Goal: Task Accomplishment & Management: Manage account settings

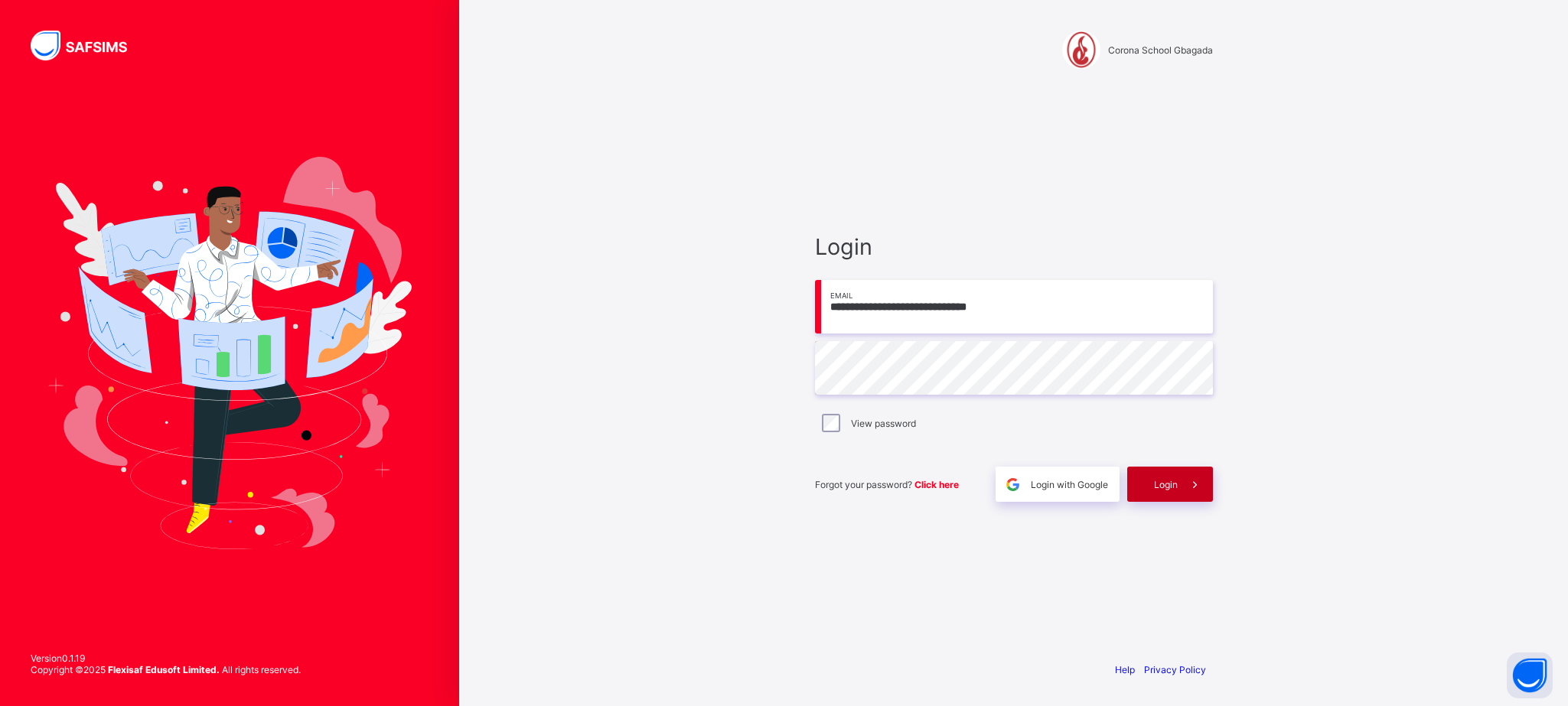
type input "**********"
click at [1176, 483] on span "Login" at bounding box center [1166, 484] width 24 height 12
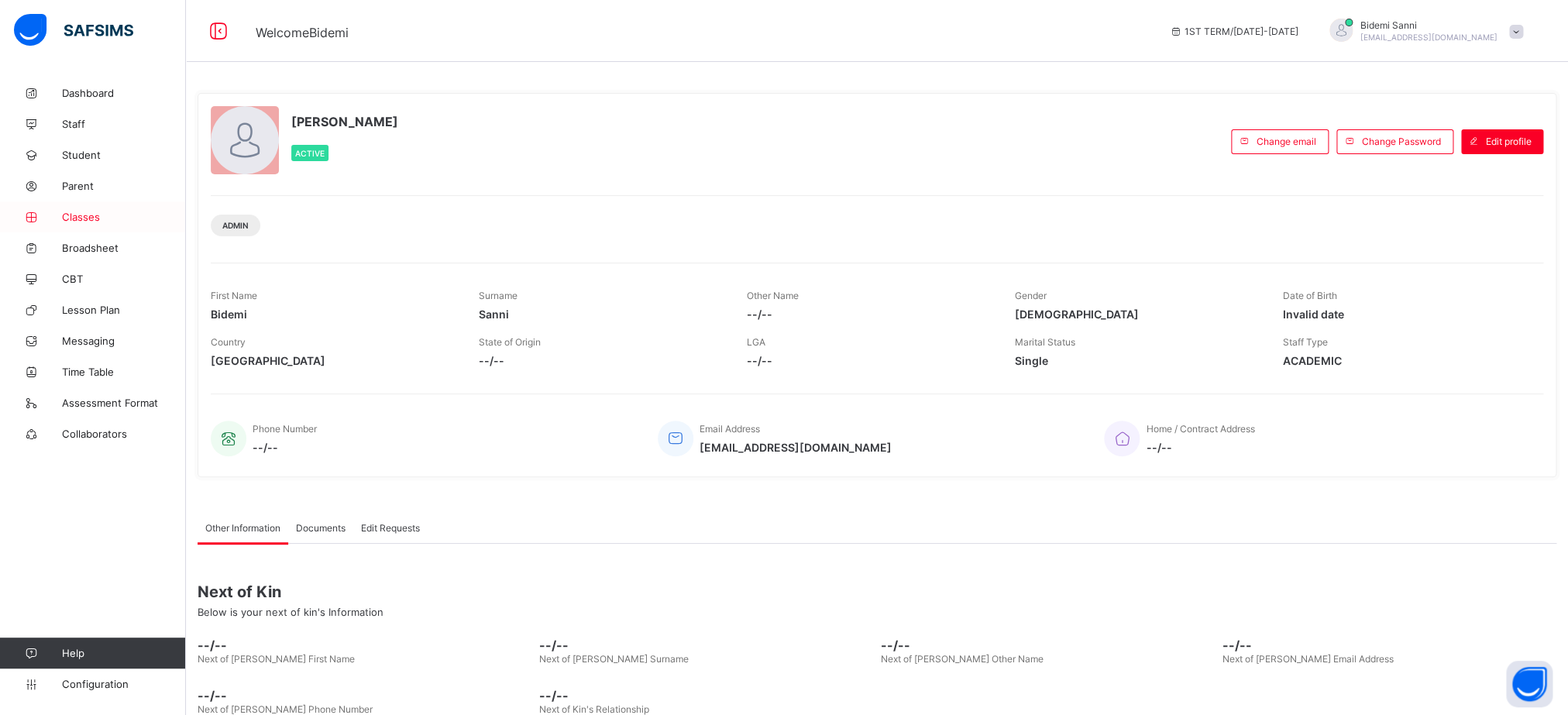
click at [92, 207] on link "Classes" at bounding box center [92, 217] width 186 height 31
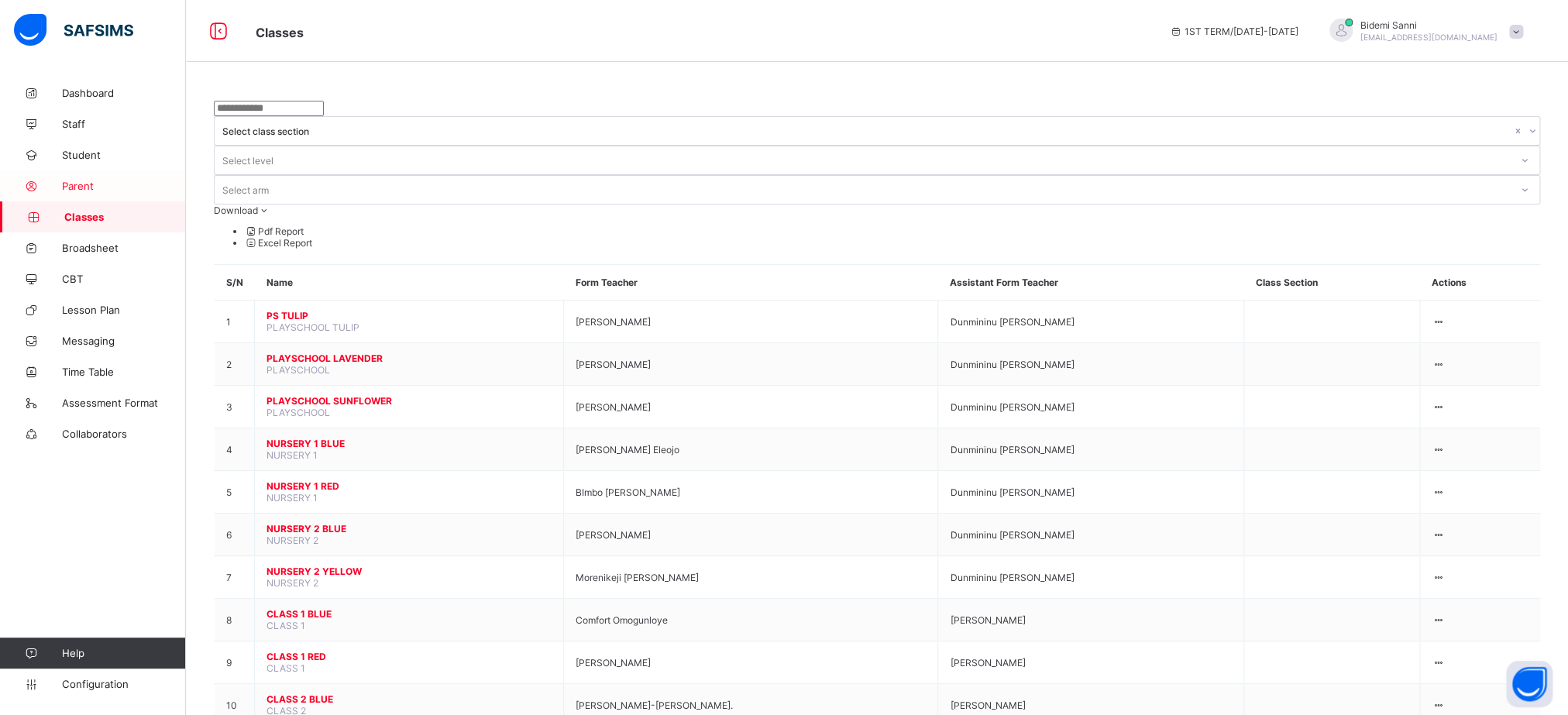
click at [72, 179] on link "Parent" at bounding box center [92, 186] width 186 height 31
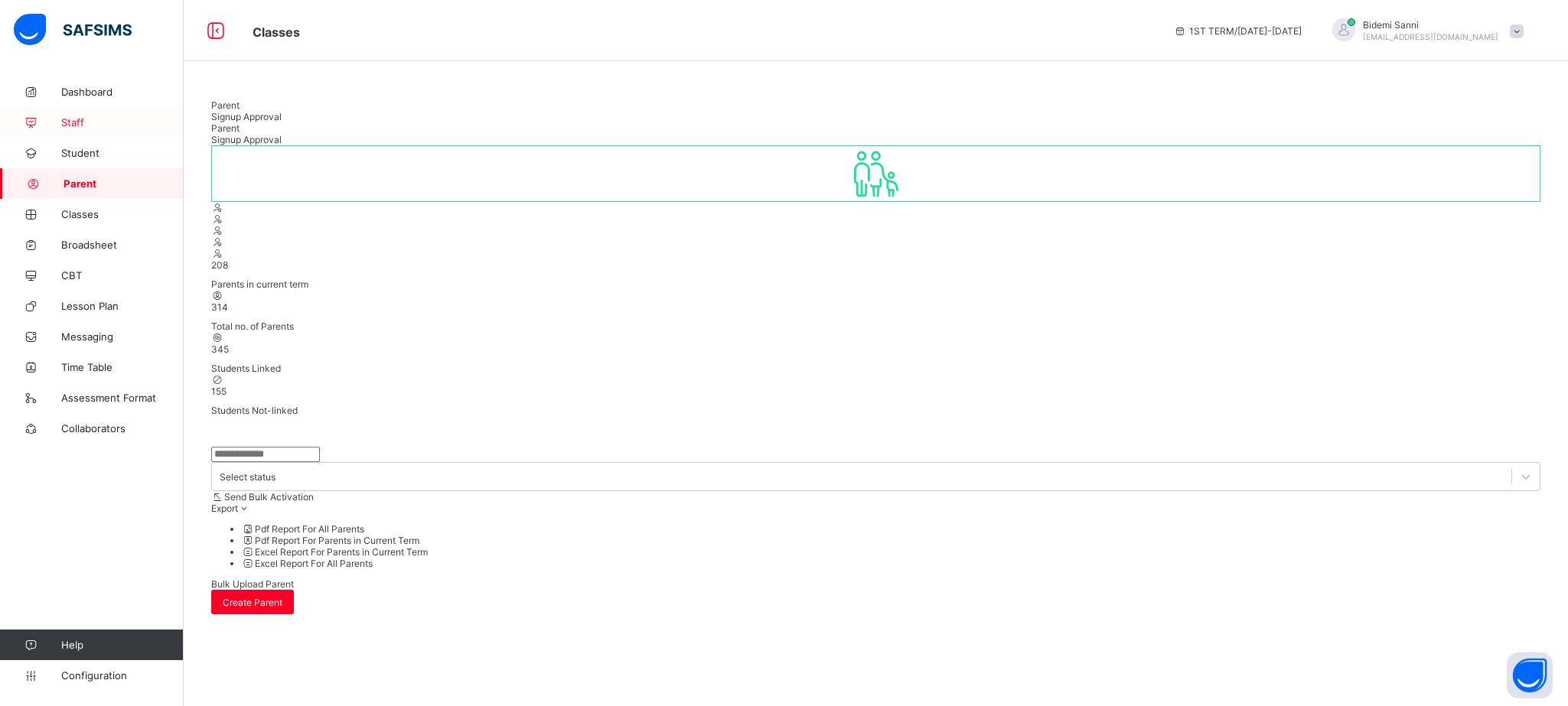
click at [75, 116] on link "Staff" at bounding box center [91, 122] width 183 height 30
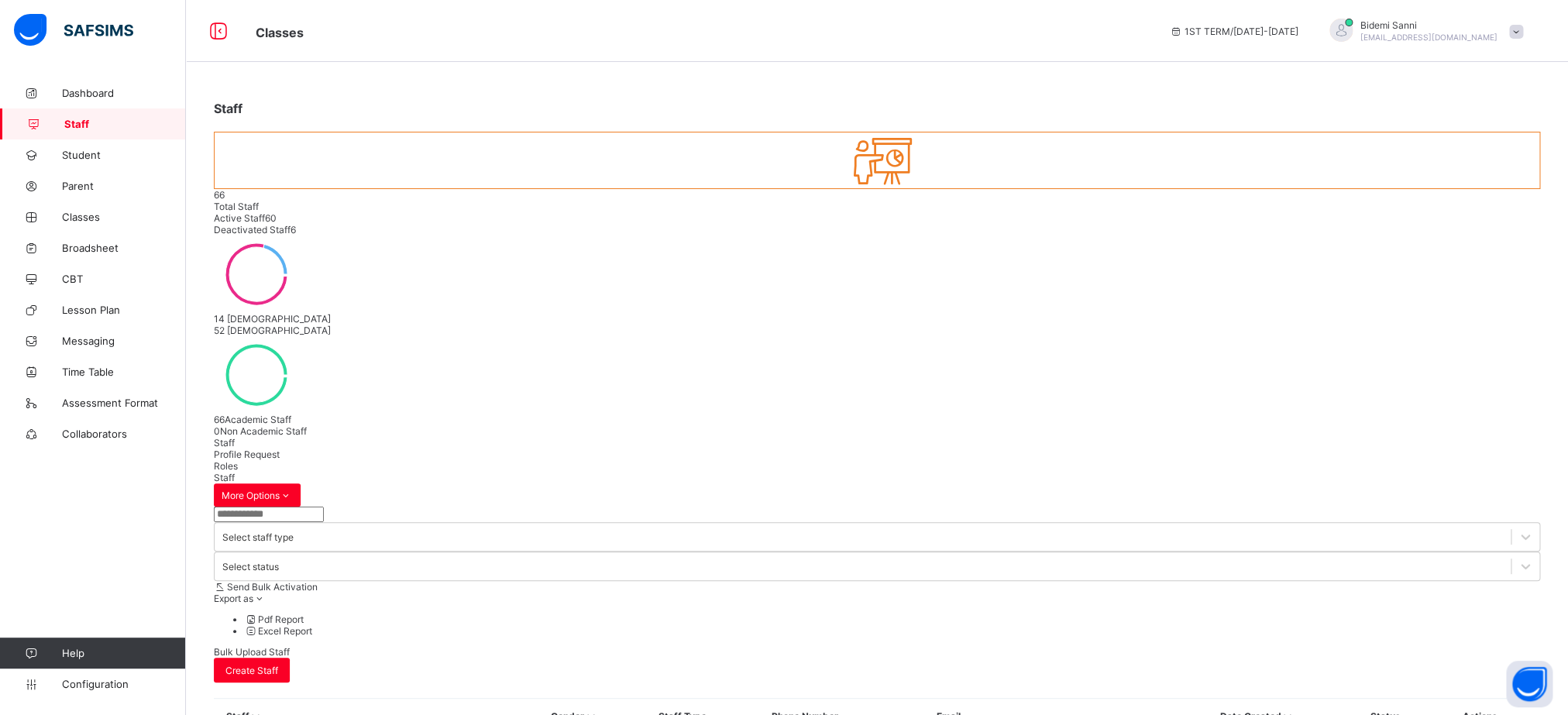
click at [293, 507] on input "text" at bounding box center [269, 514] width 110 height 15
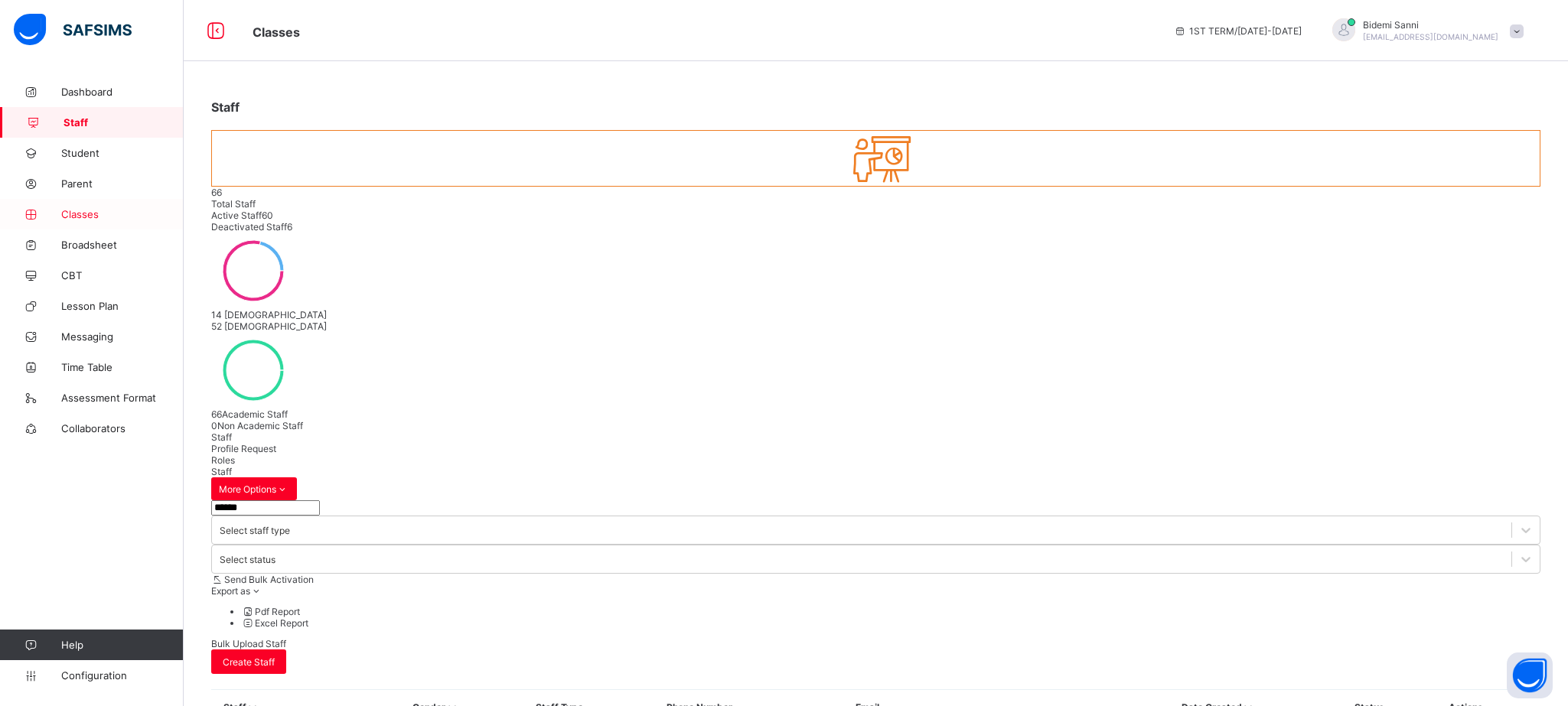
type input "******"
click at [71, 220] on span "Classes" at bounding box center [122, 214] width 122 height 13
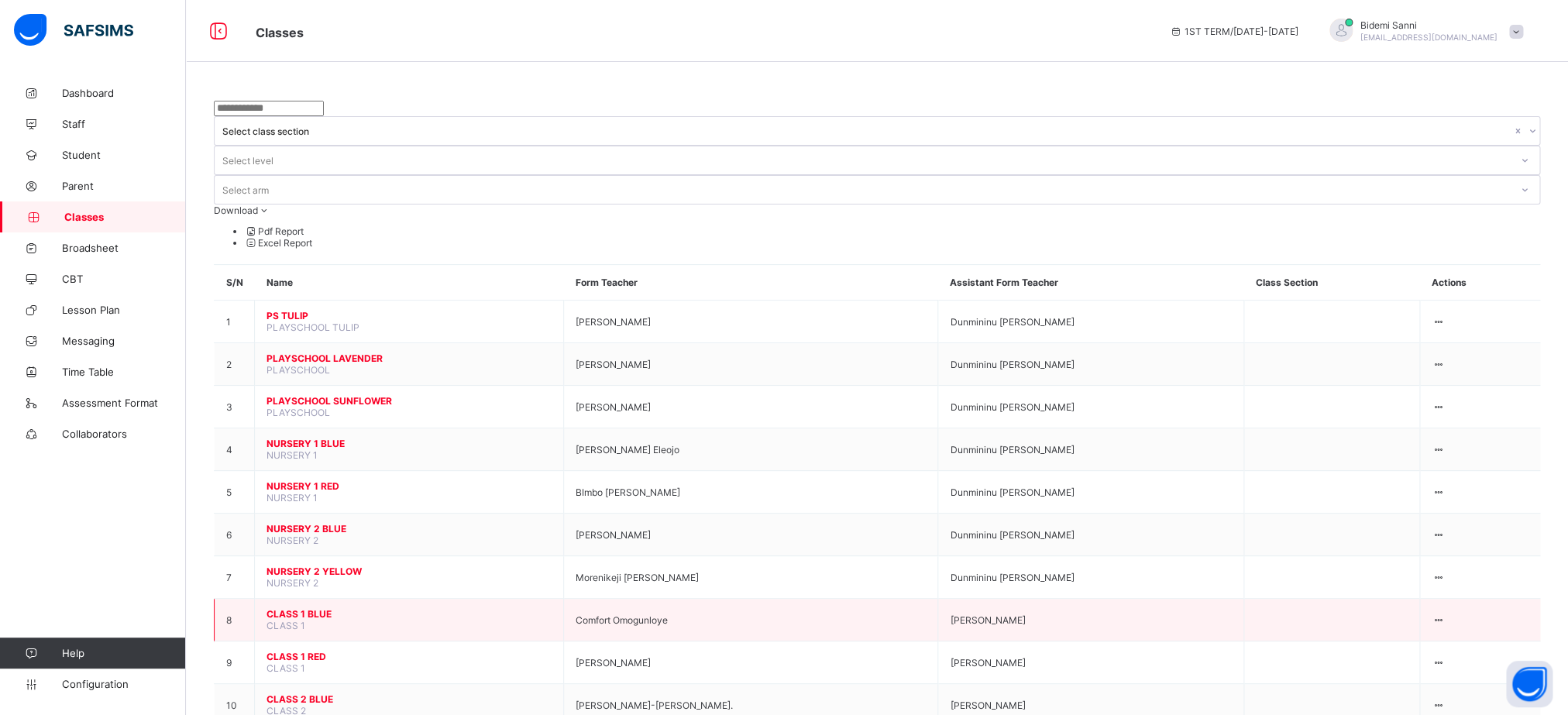
click at [307, 608] on span "CLASS 1 BLUE" at bounding box center [408, 614] width 285 height 12
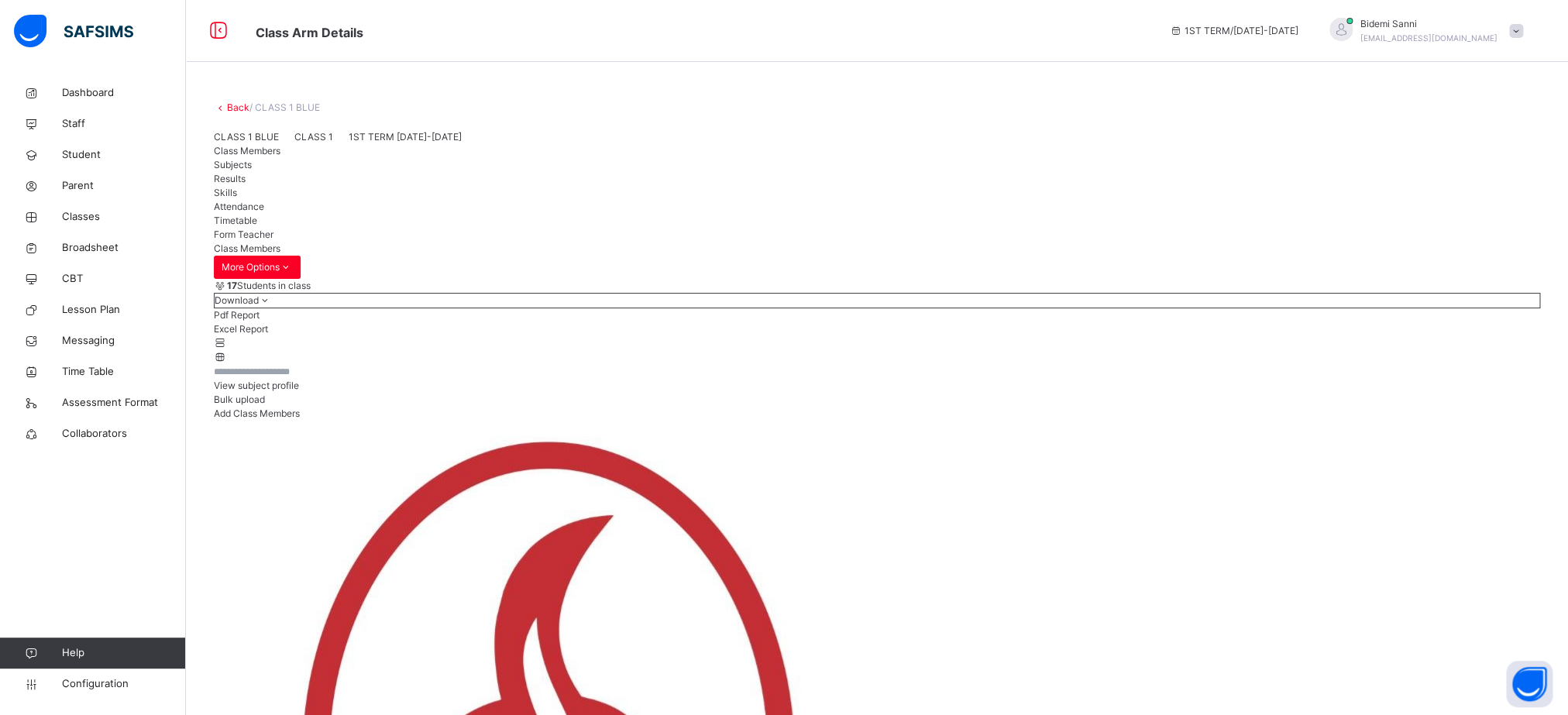
click at [273, 240] on span "Form Teacher" at bounding box center [244, 234] width 60 height 12
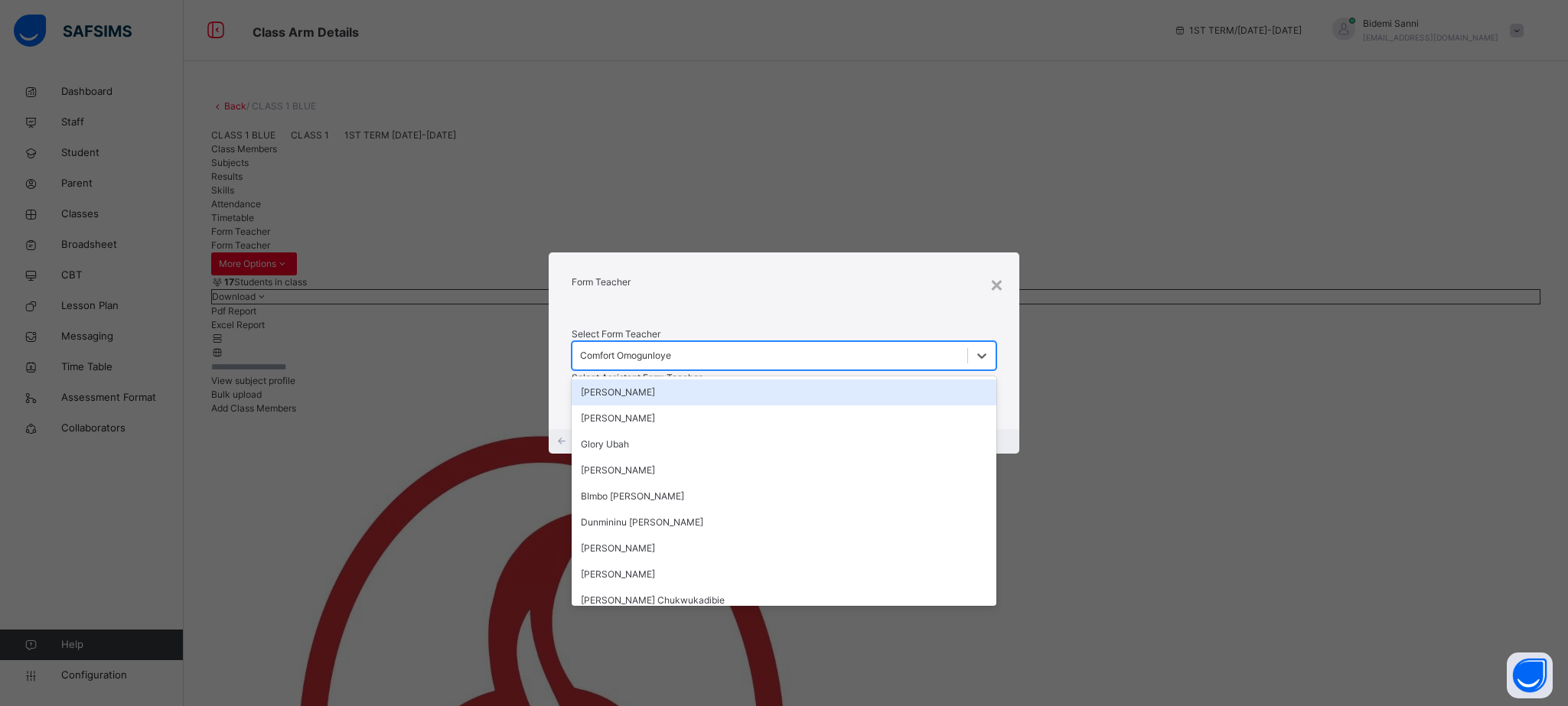
click at [671, 349] on div "Comfort Omogunloye" at bounding box center [626, 355] width 91 height 13
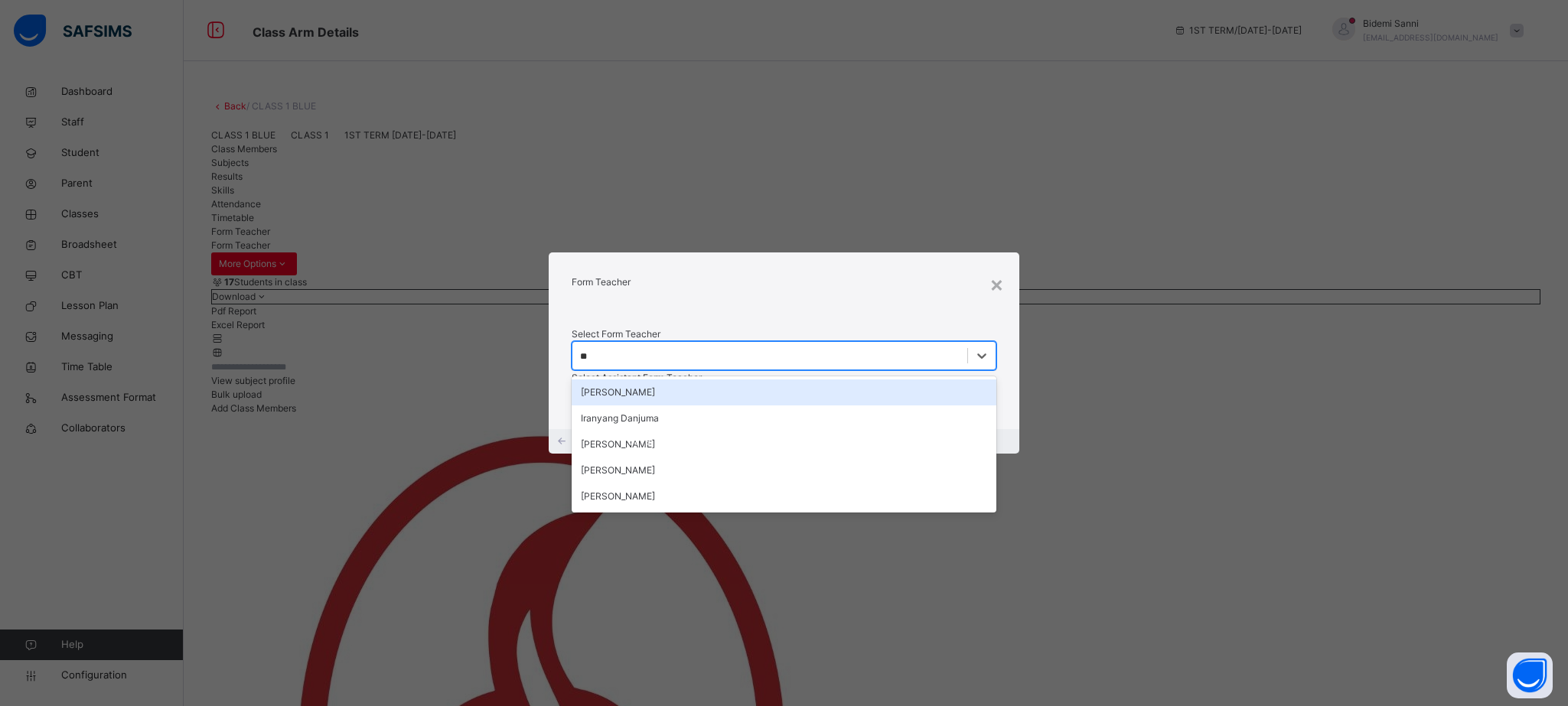
type input "***"
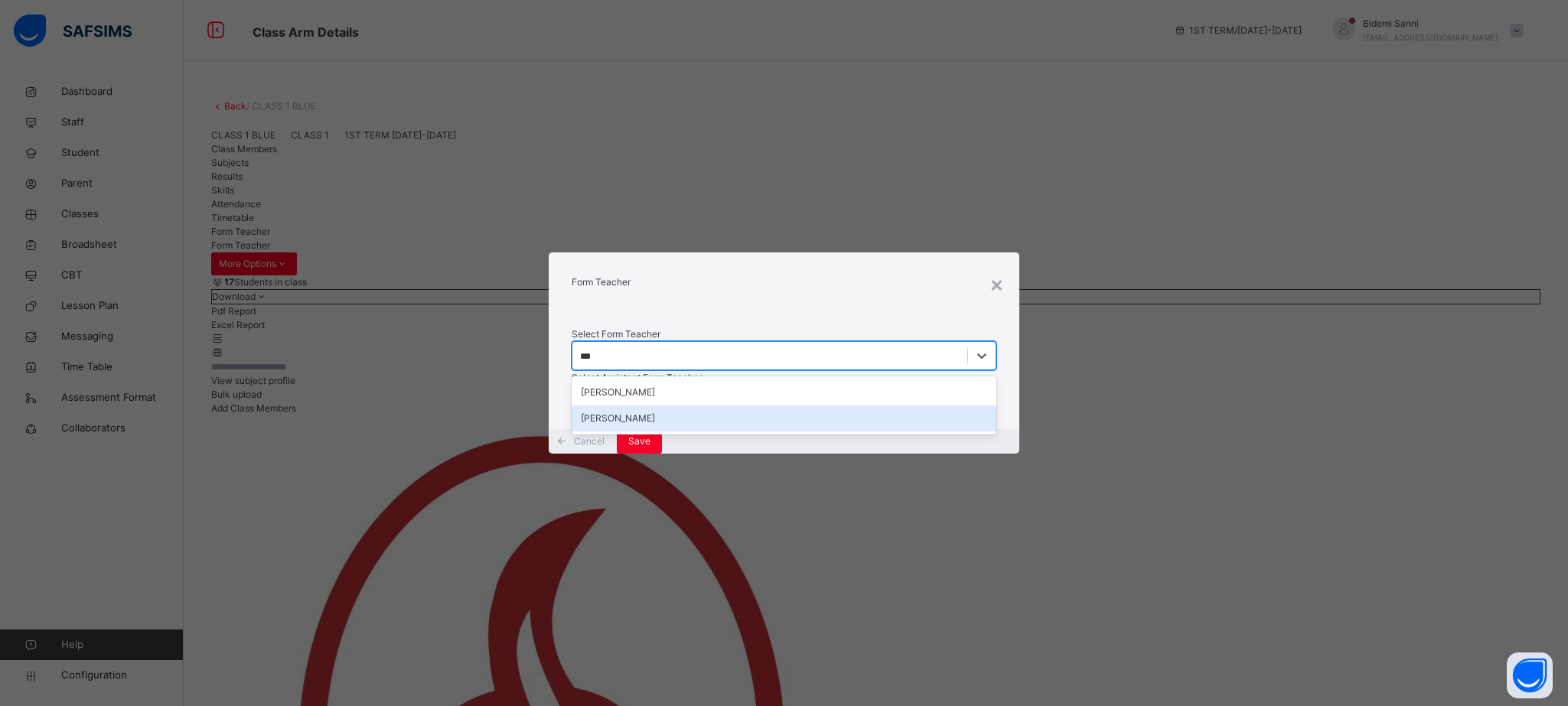
click at [687, 406] on div "[PERSON_NAME]" at bounding box center [783, 418] width 425 height 26
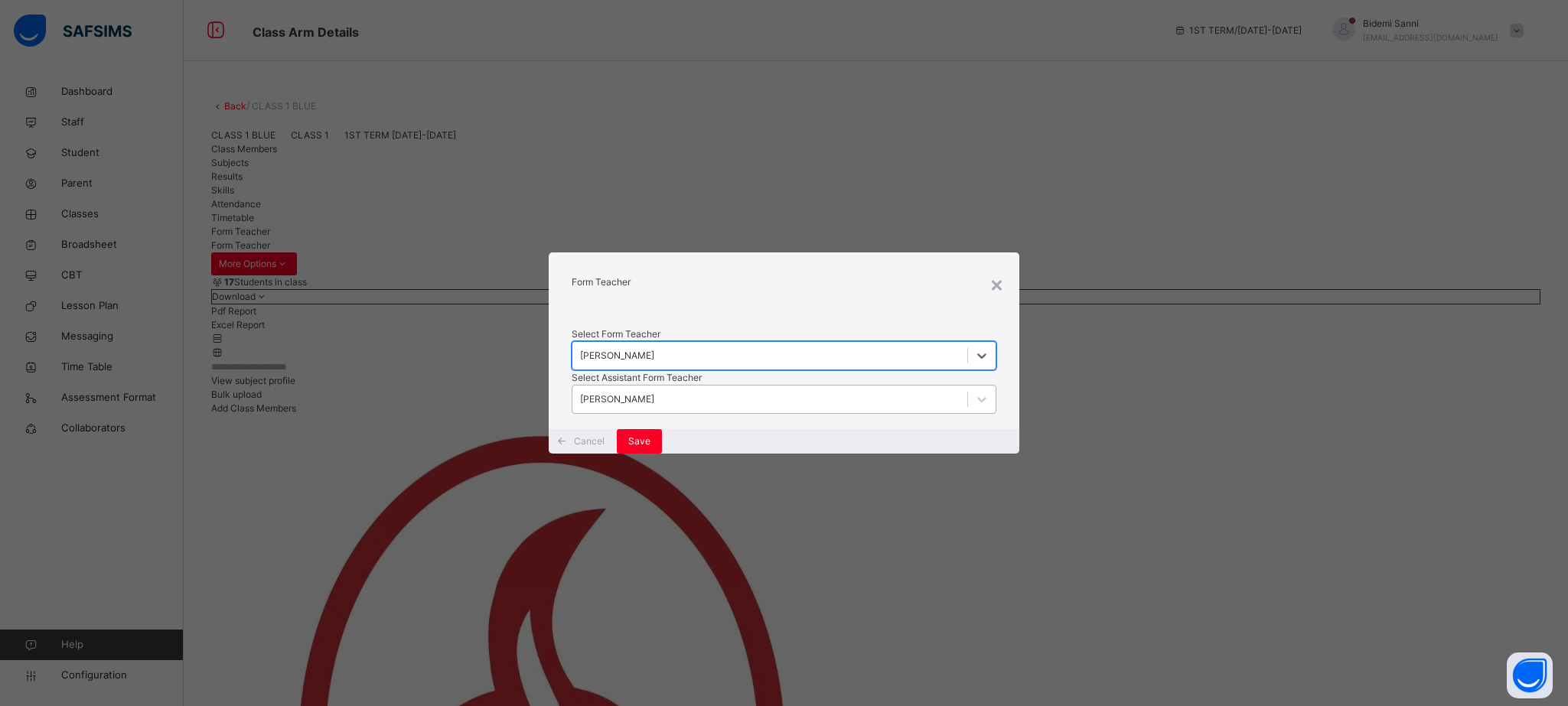
click at [945, 411] on div "[PERSON_NAME]" at bounding box center [770, 399] width 395 height 24
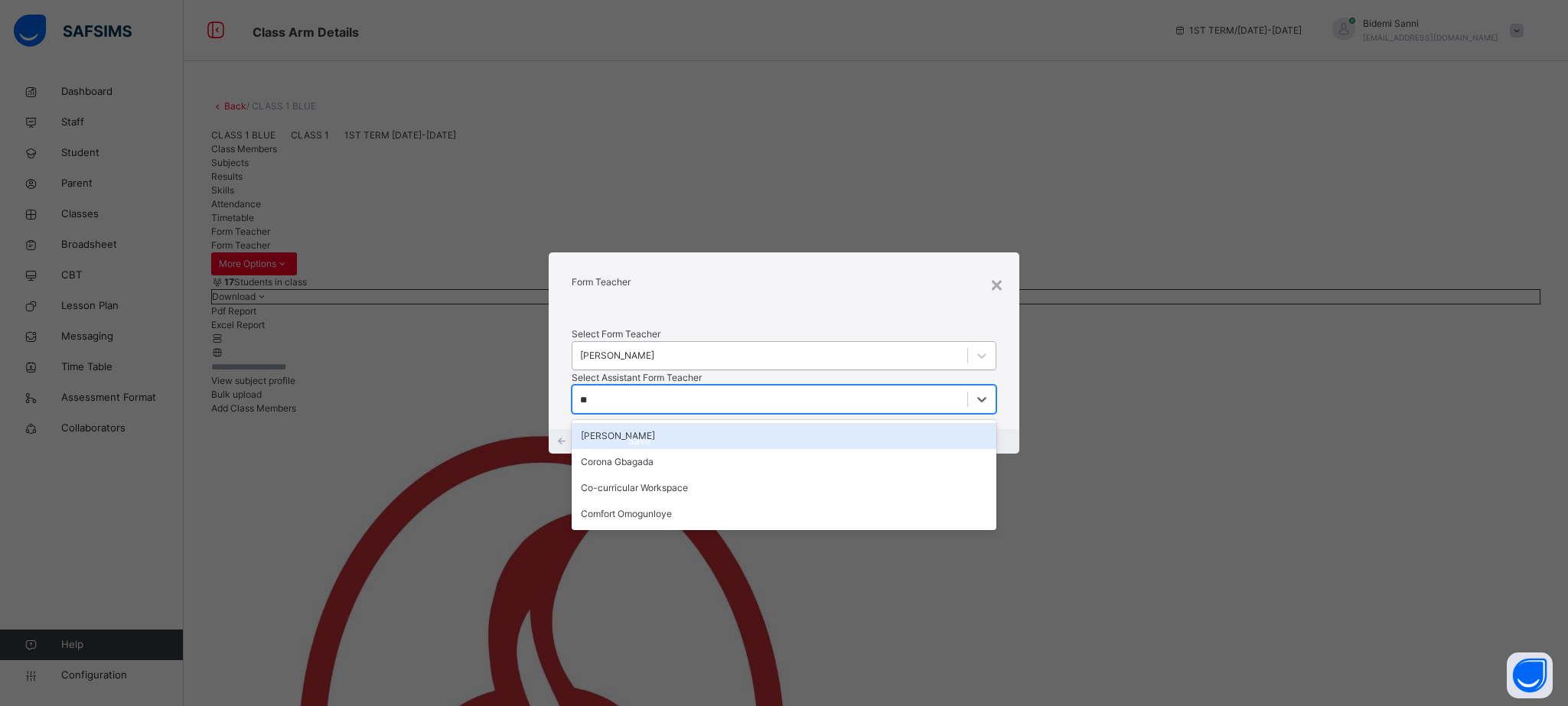
type input "***"
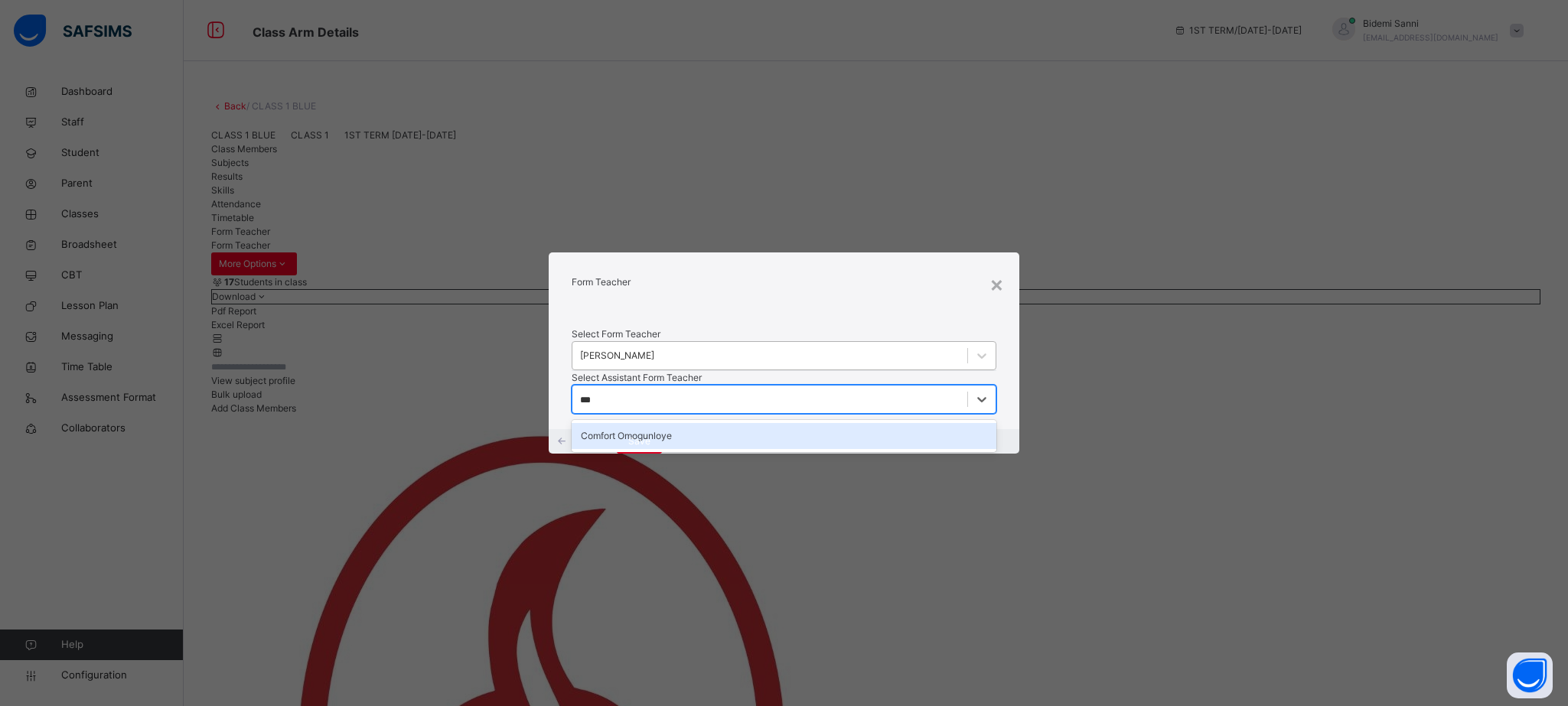
click at [873, 444] on div "Comfort Omogunloye" at bounding box center [783, 435] width 425 height 26
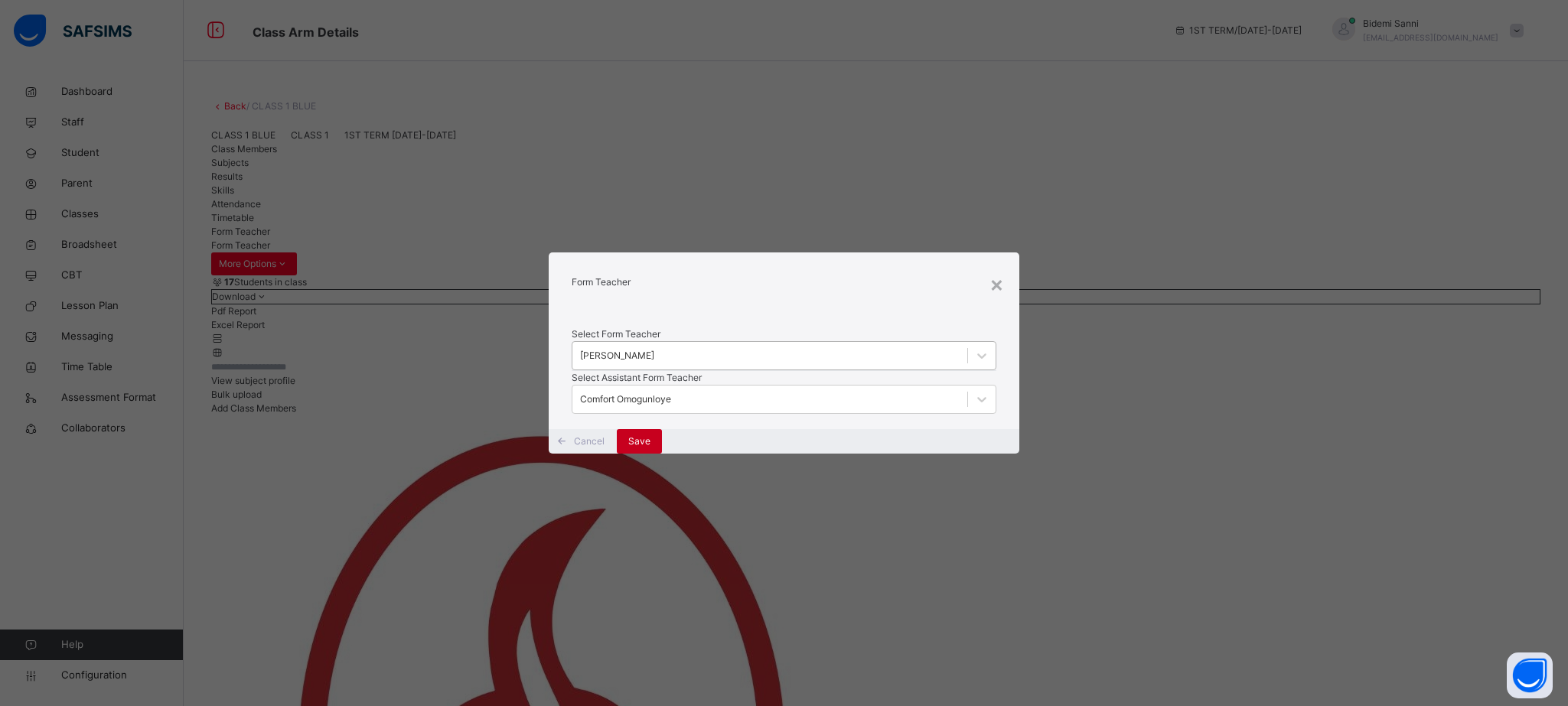
click at [662, 454] on div "Save" at bounding box center [639, 441] width 45 height 24
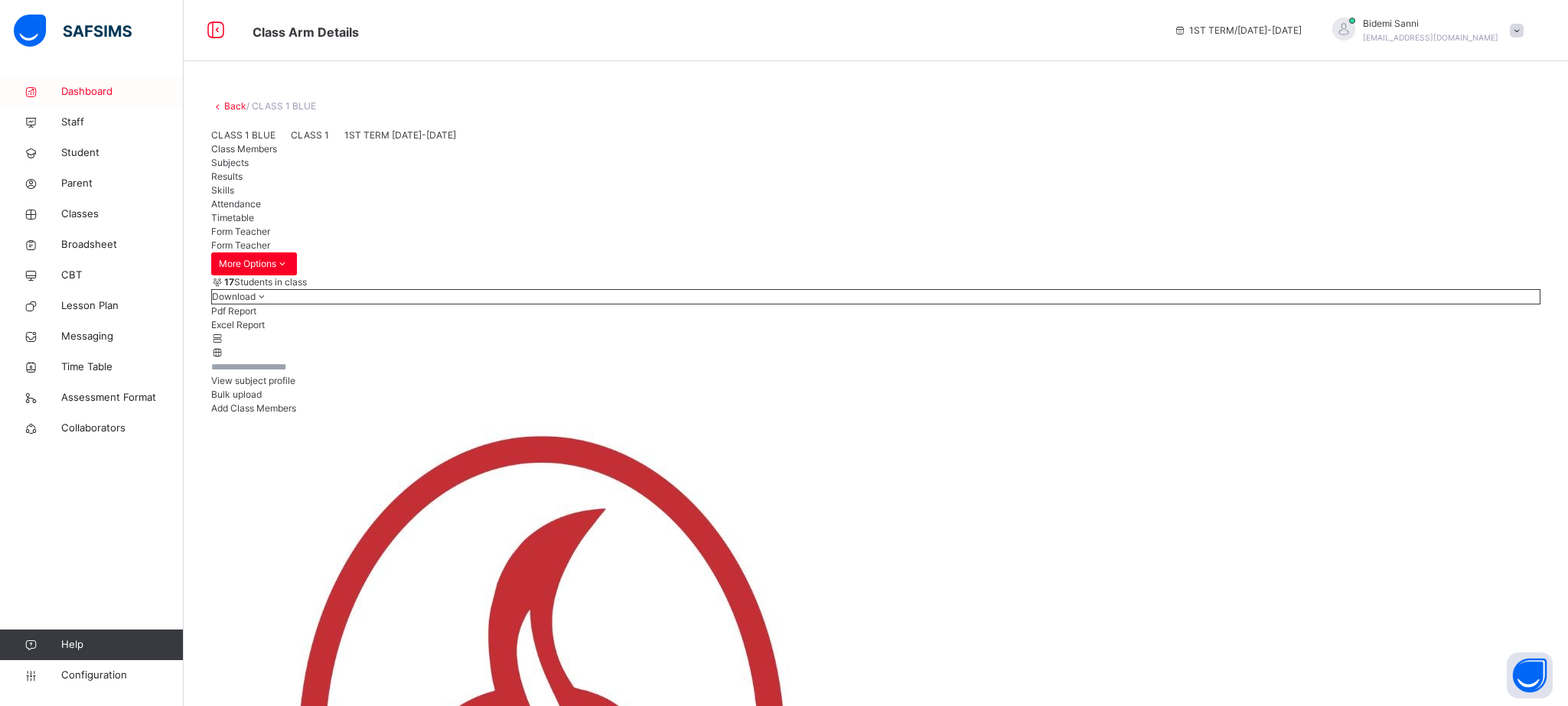
click at [89, 92] on span "Dashboard" at bounding box center [122, 91] width 122 height 15
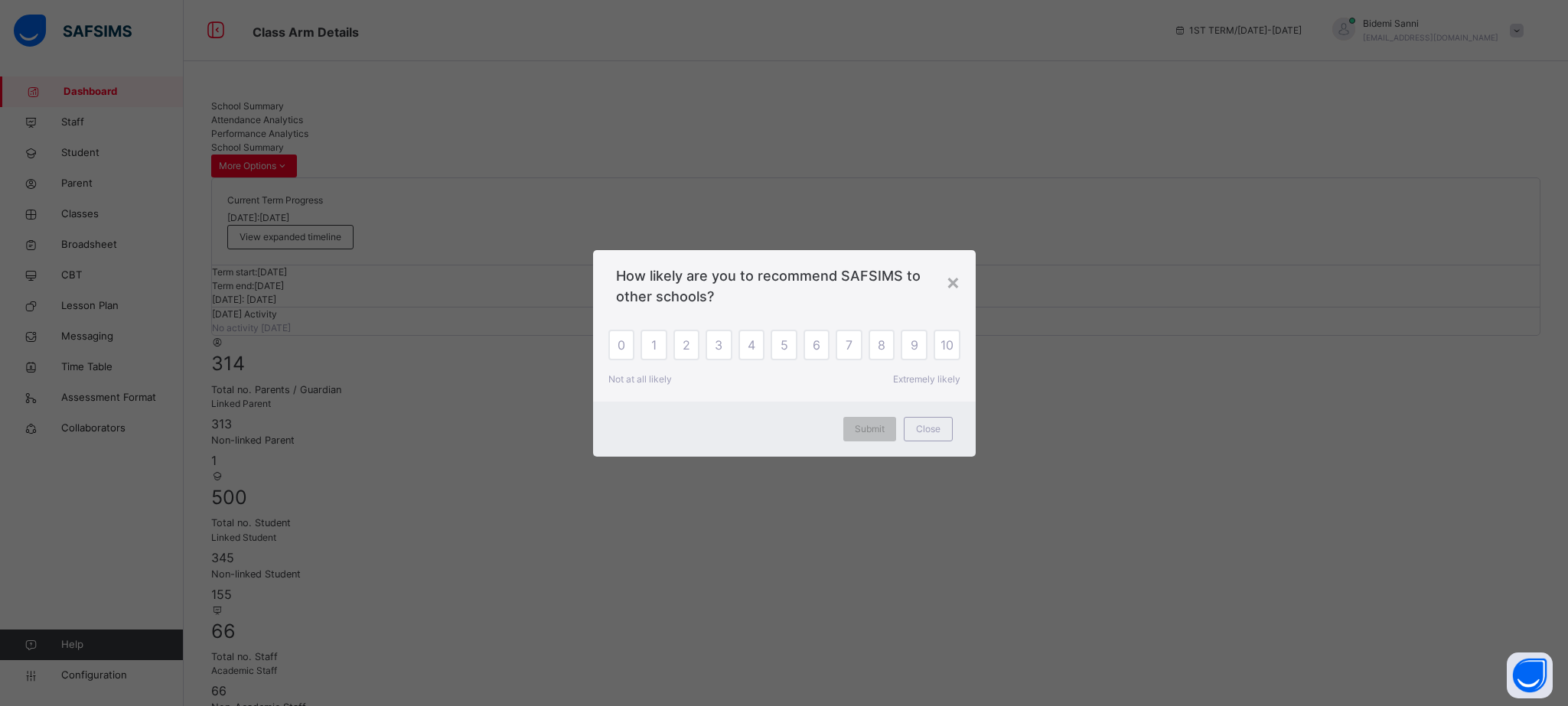
click at [953, 438] on div "Submit Close" at bounding box center [784, 429] width 383 height 55
click at [932, 438] on div "Close" at bounding box center [928, 428] width 49 height 24
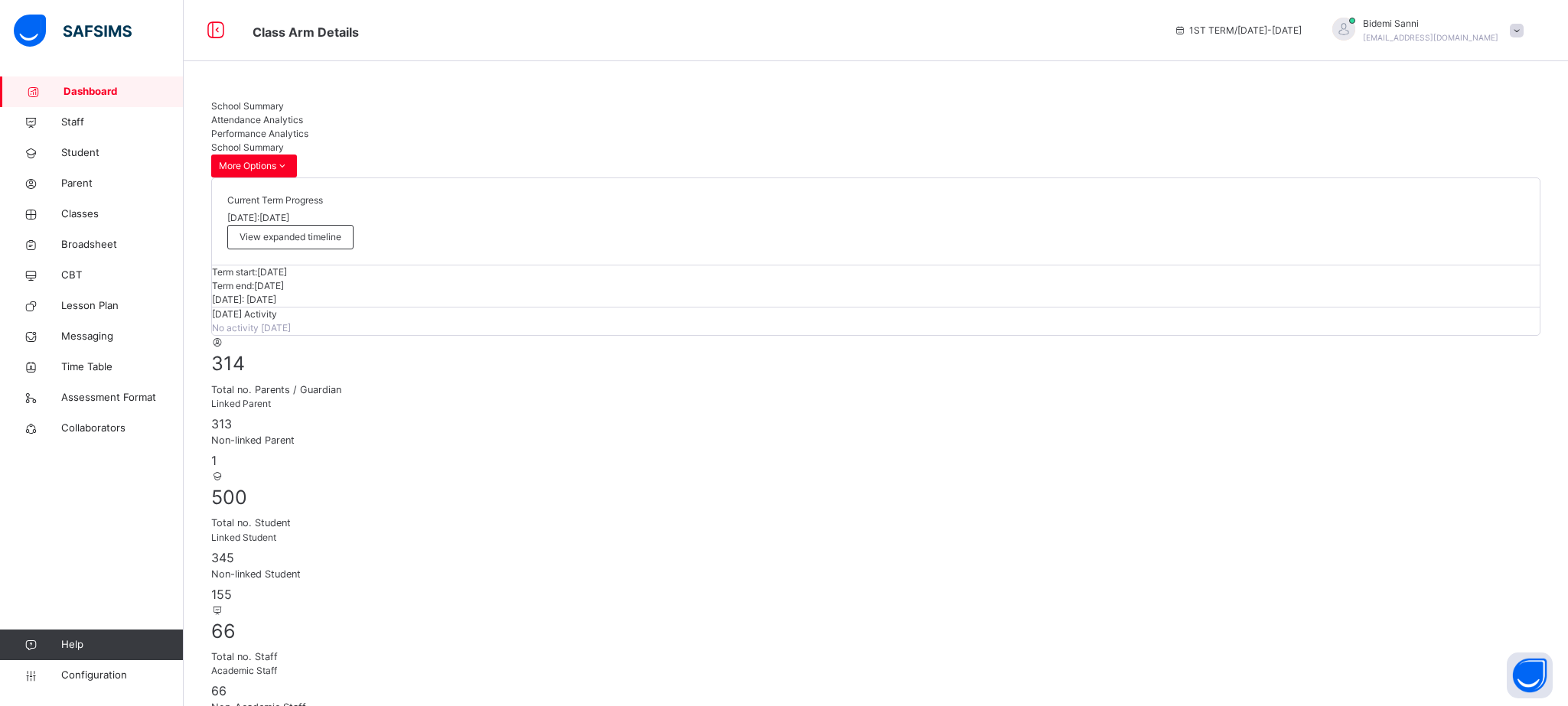
click at [948, 284] on div "Term start: [DATE] Term end: [DATE] [DATE]: [DATE]" at bounding box center [875, 286] width 1328 height 41
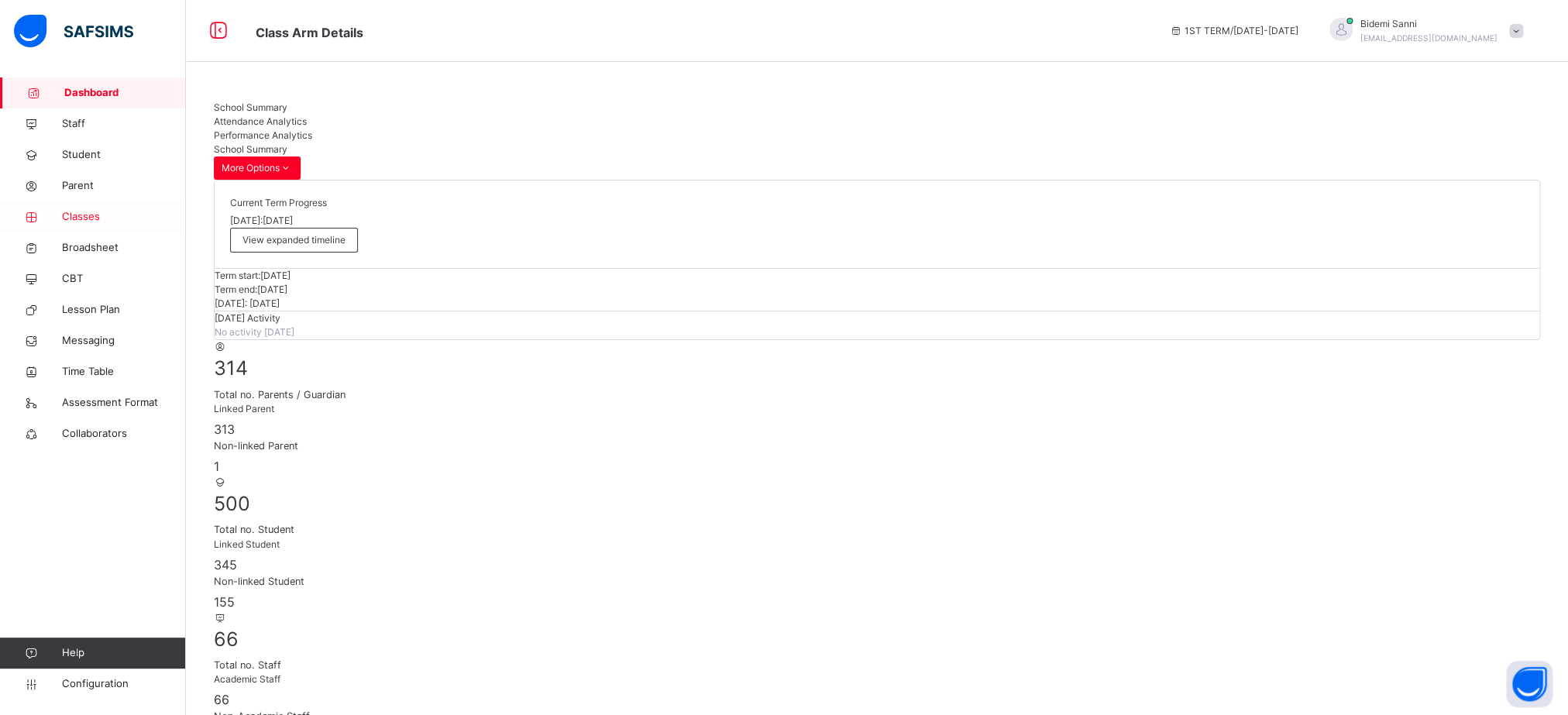
click at [86, 223] on span "Classes" at bounding box center [123, 216] width 124 height 15
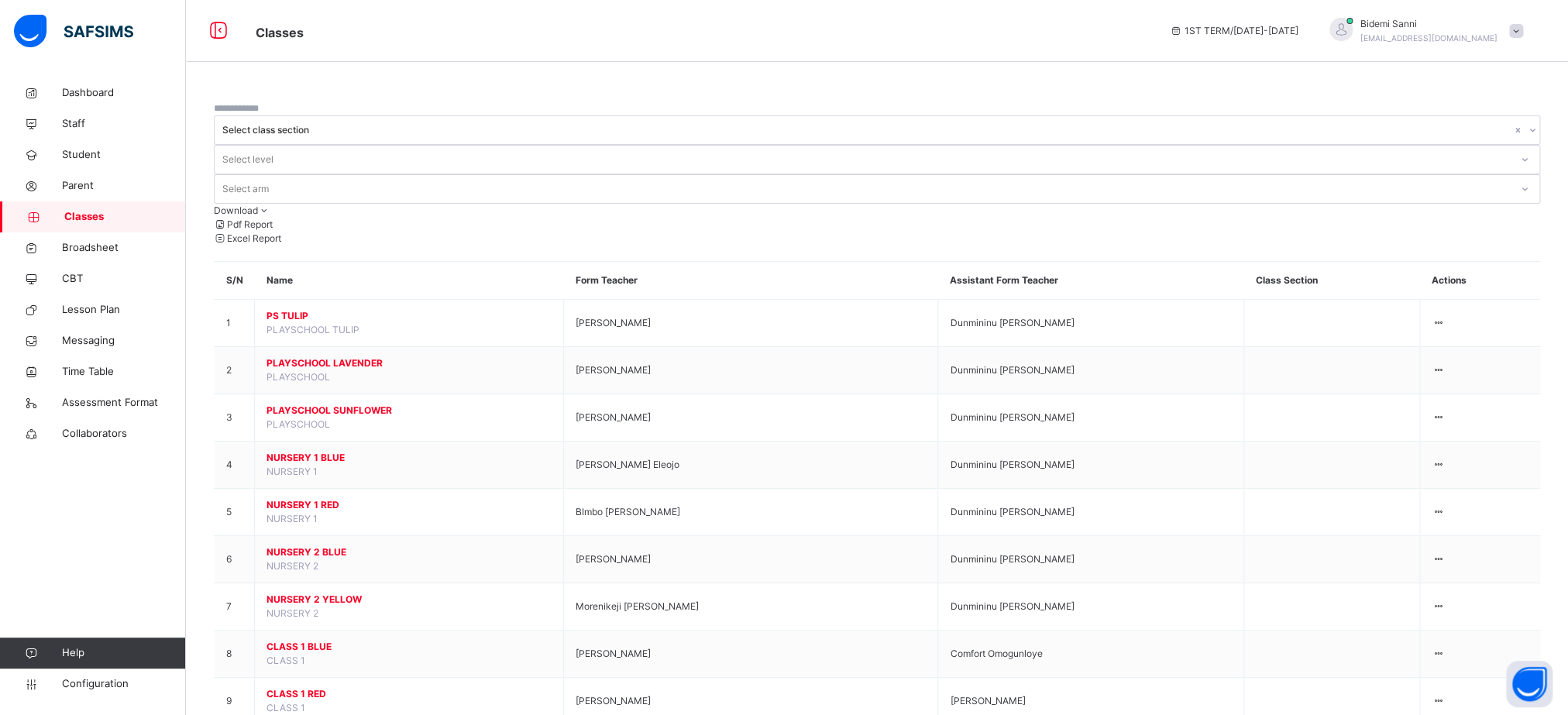
scroll to position [428, 0]
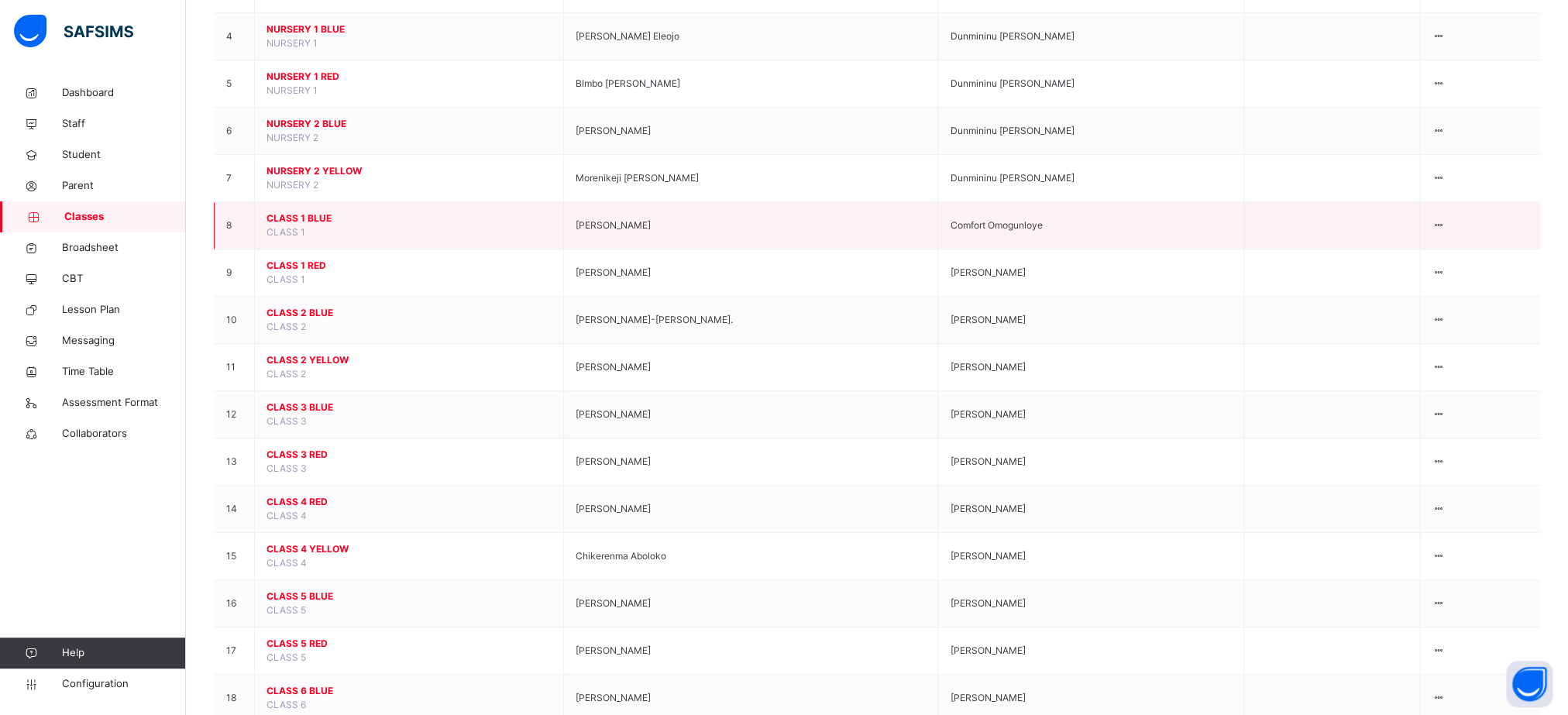
click at [304, 212] on span "CLASS 1 BLUE" at bounding box center [408, 218] width 285 height 14
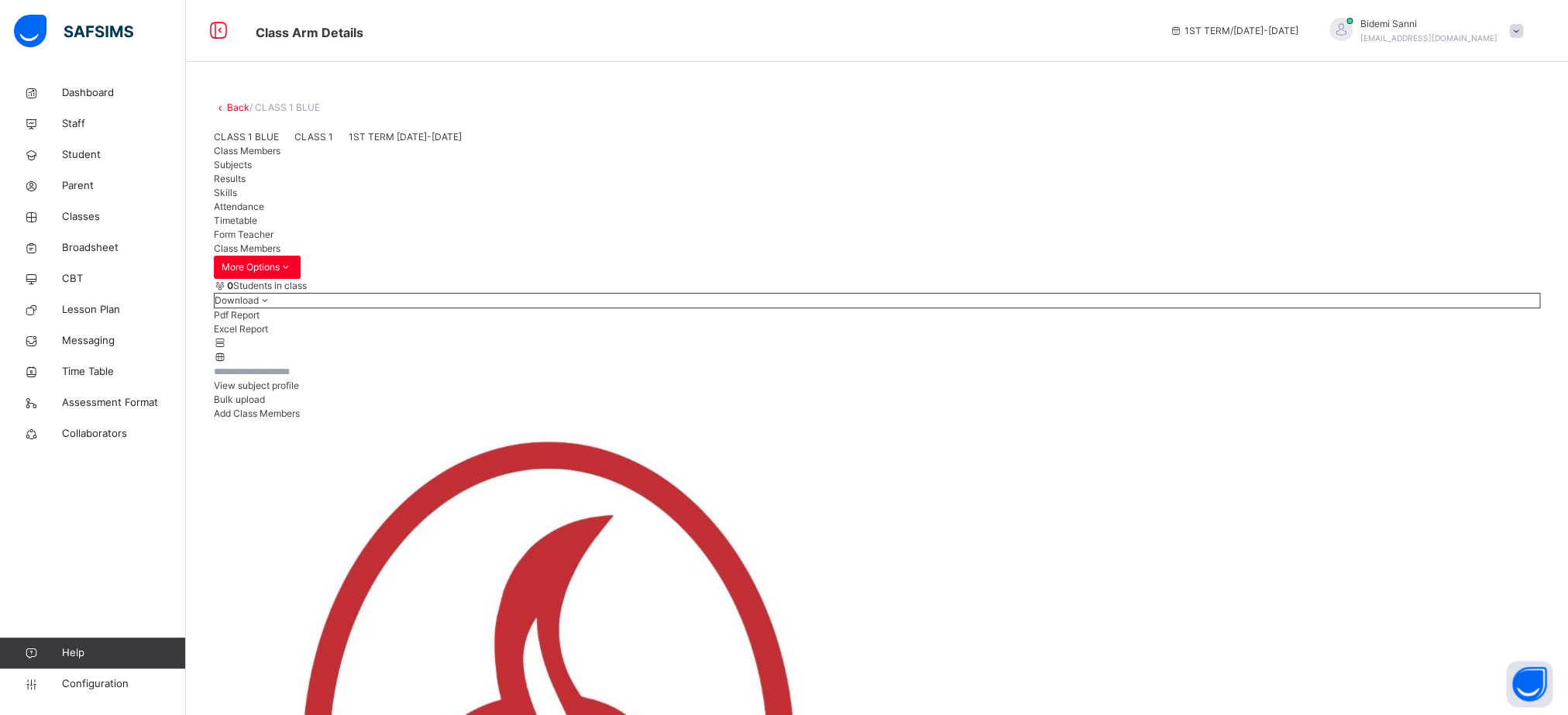
click at [320, 172] on div "Subjects" at bounding box center [876, 165] width 1326 height 14
click at [234, 158] on div "Class Members" at bounding box center [876, 150] width 1326 height 14
click at [1317, 393] on div "View subject profile" at bounding box center [876, 386] width 1326 height 14
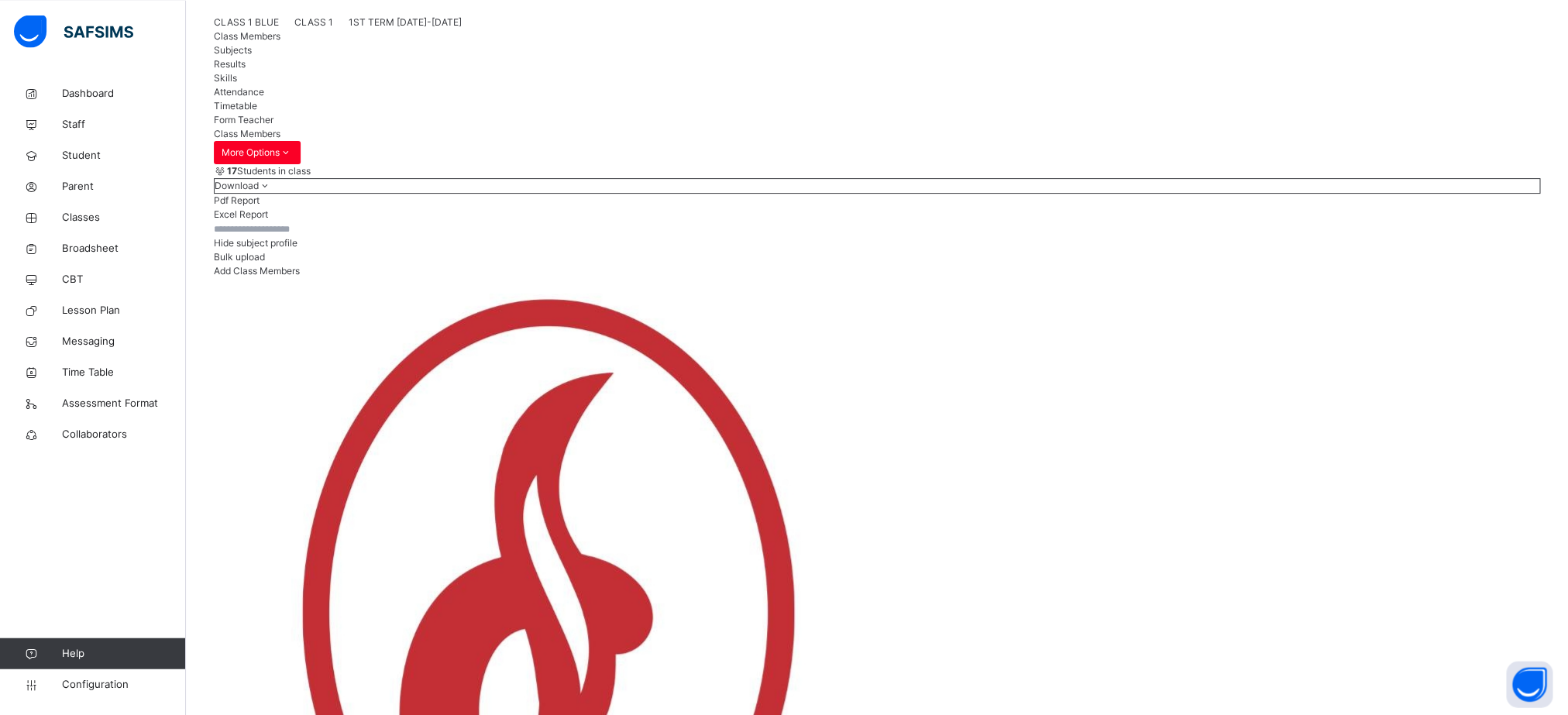
scroll to position [117, 0]
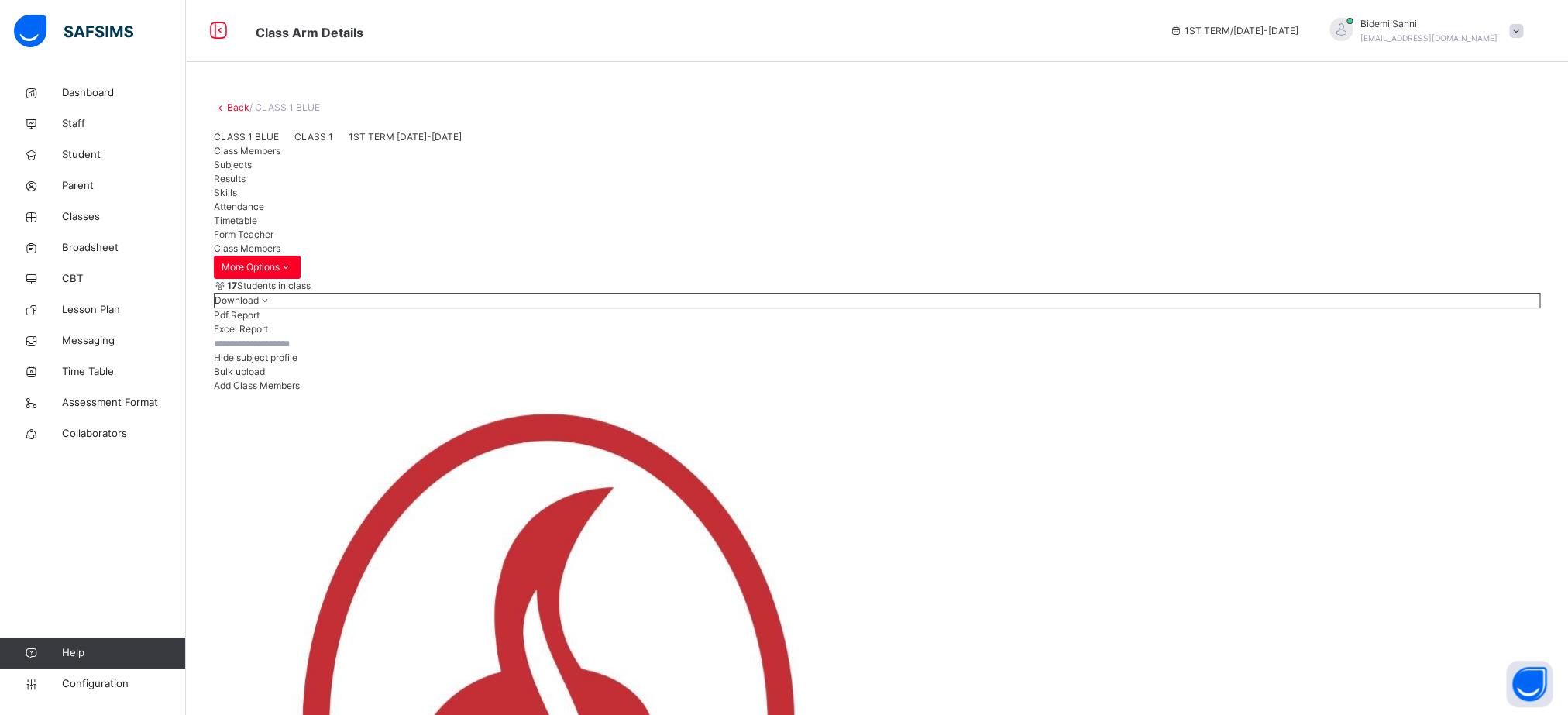
click at [237, 111] on link "Back" at bounding box center [238, 107] width 23 height 12
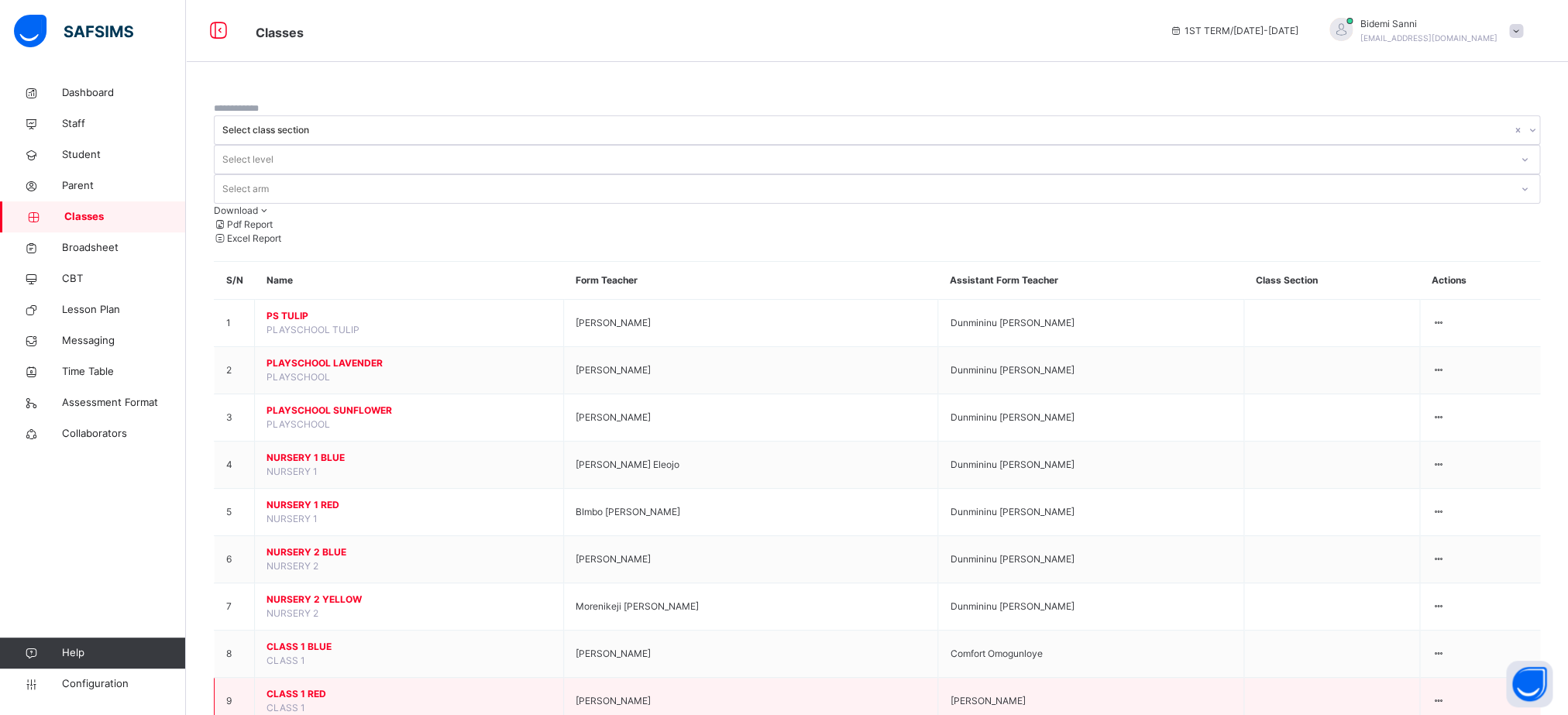
click at [314, 687] on span "CLASS 1 RED" at bounding box center [408, 693] width 285 height 14
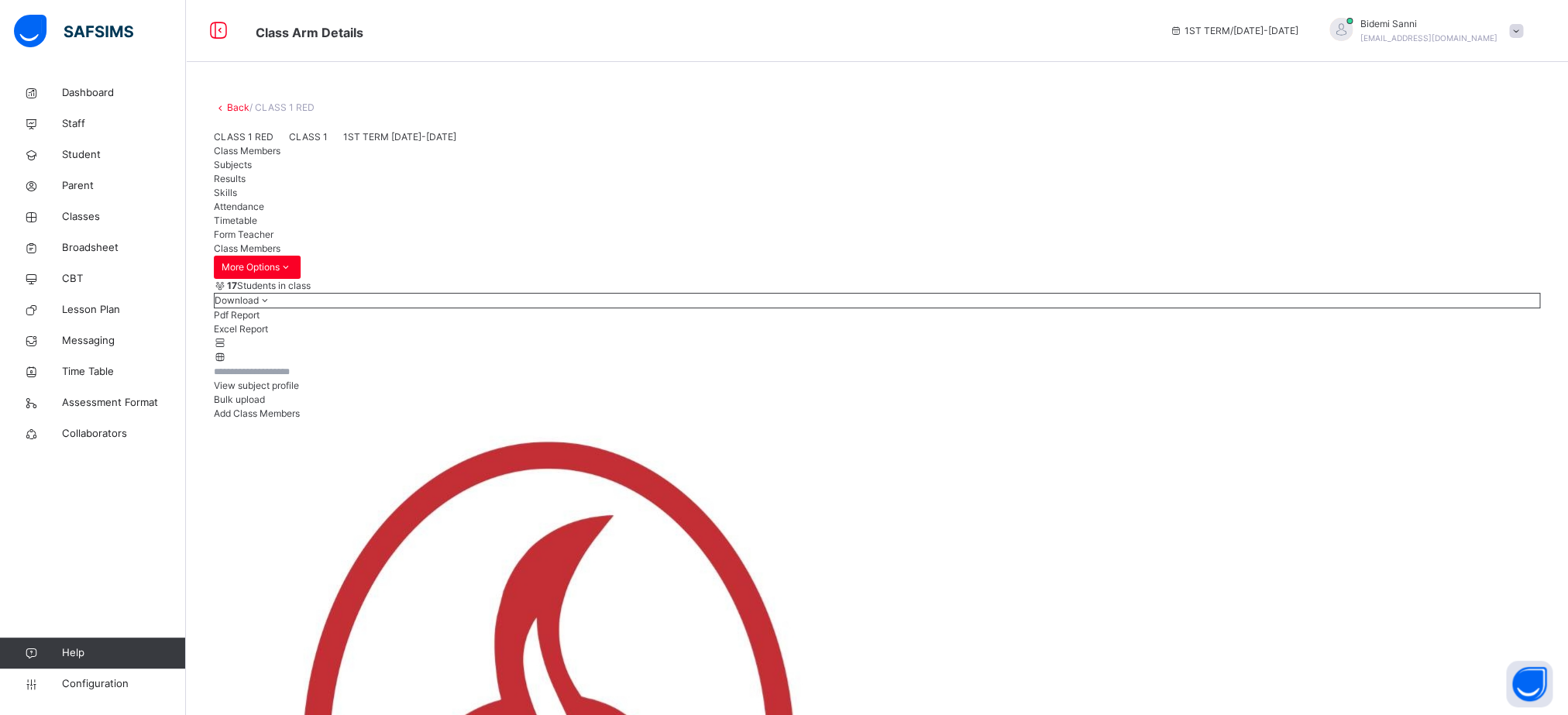
click at [299, 391] on span "View subject profile" at bounding box center [256, 385] width 85 height 12
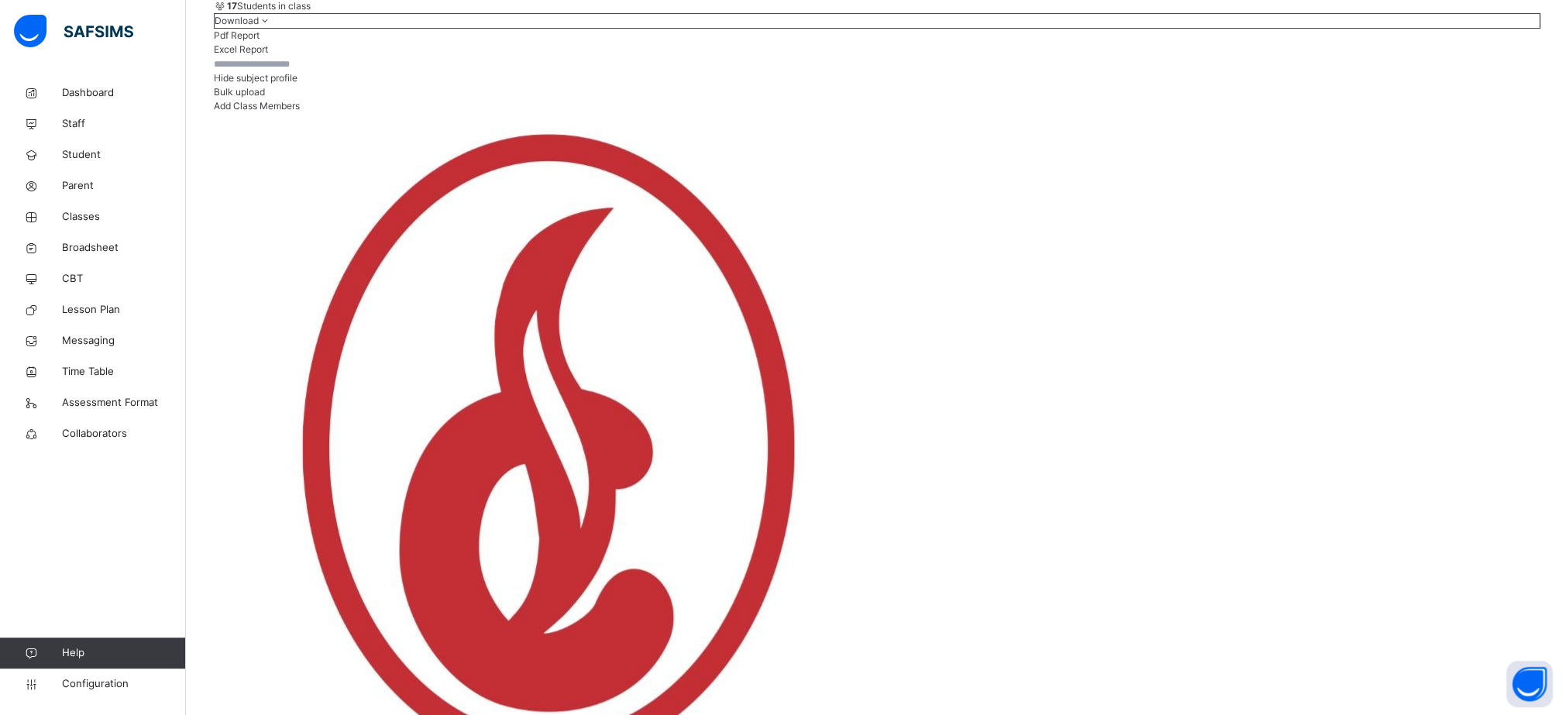
click at [83, 228] on link "Classes" at bounding box center [92, 217] width 186 height 31
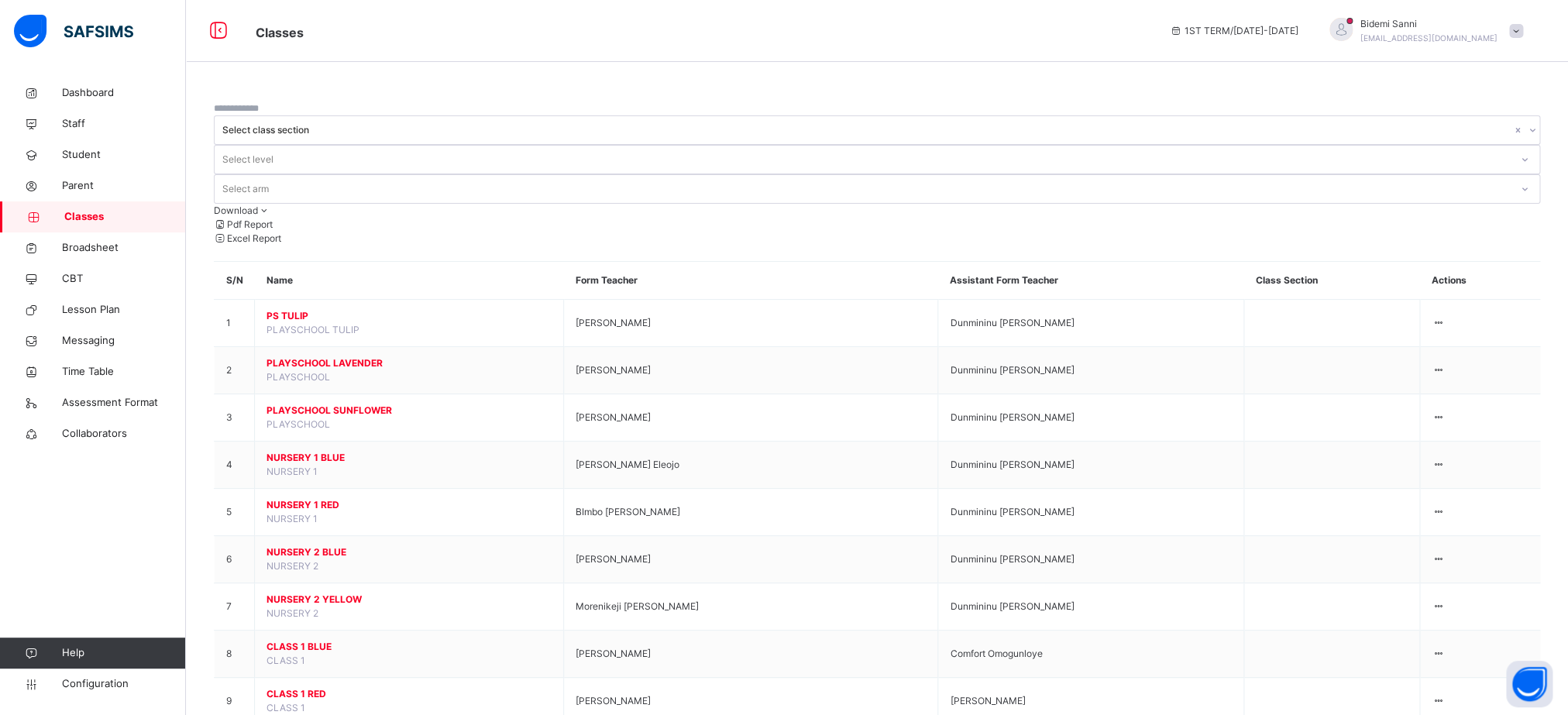
scroll to position [390, 0]
